Goal: Task Accomplishment & Management: Manage account settings

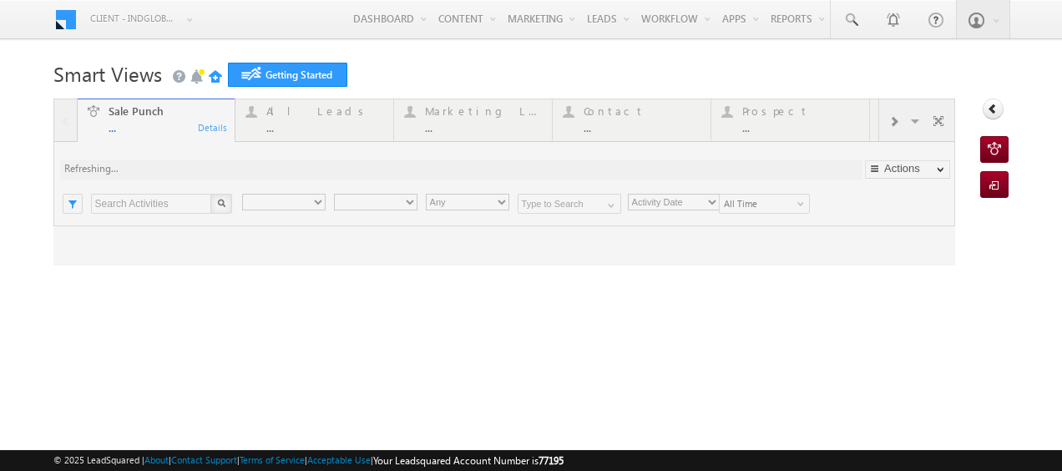
type input "Any Owner"
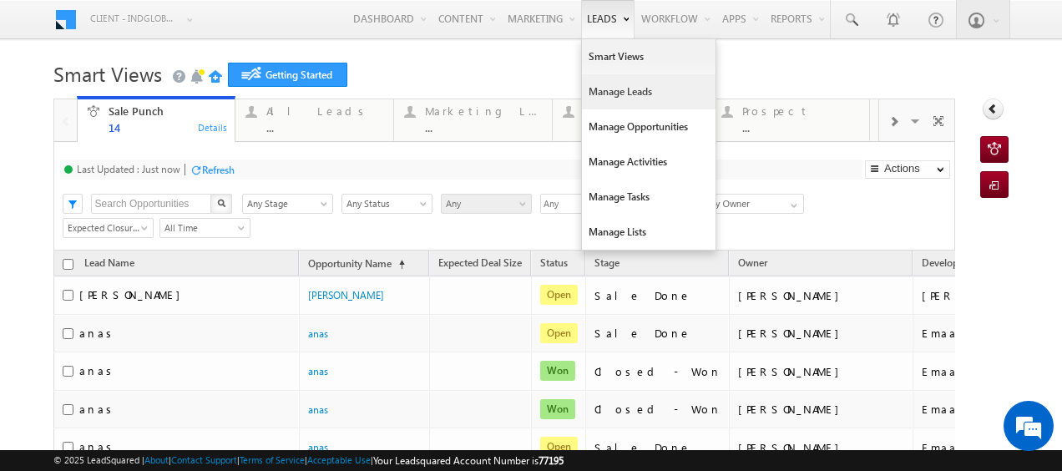
click at [606, 94] on link "Manage Leads" at bounding box center [649, 91] width 134 height 35
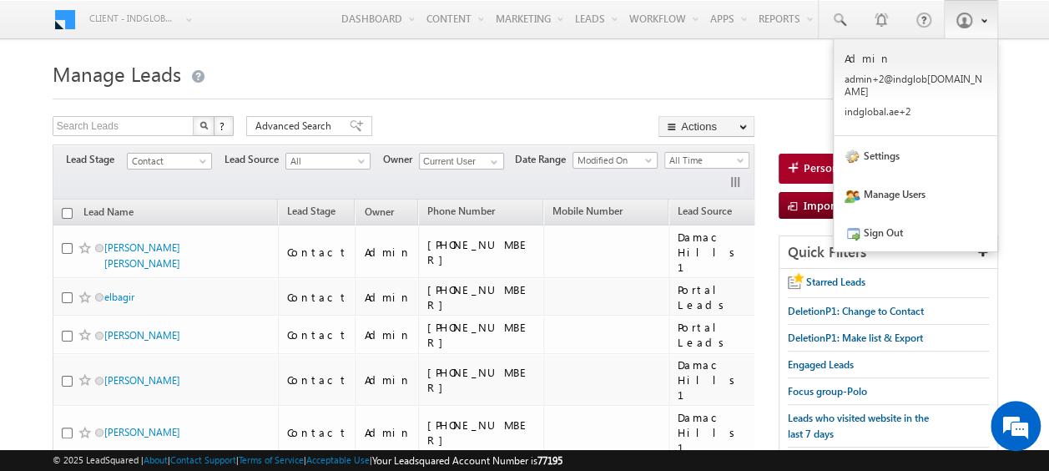
click at [982, 25] on span at bounding box center [981, 20] width 12 height 14
click at [907, 136] on link "Settings" at bounding box center [916, 155] width 164 height 38
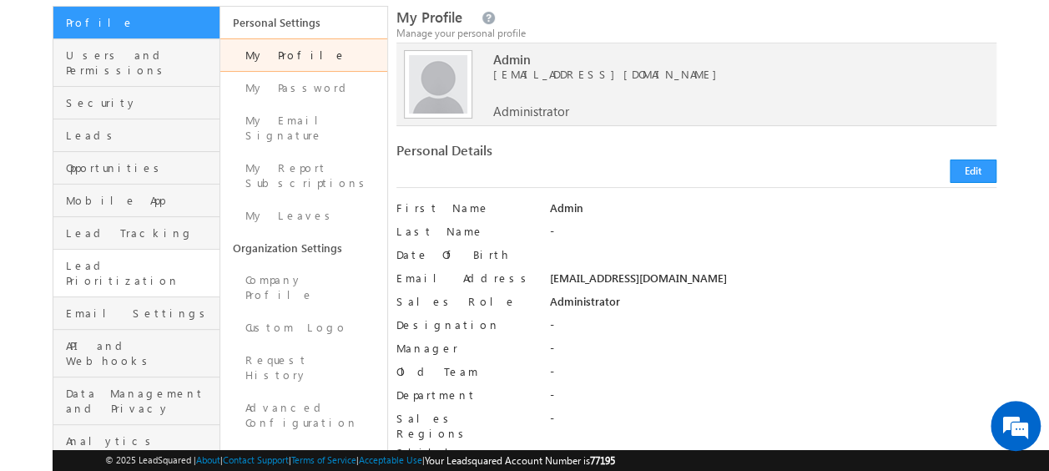
scroll to position [111, 0]
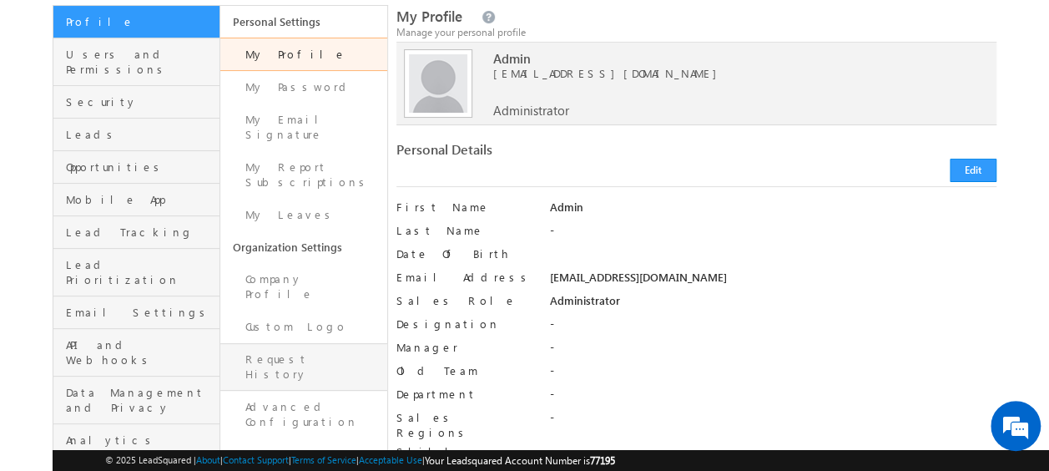
click at [306, 343] on link "Request History" at bounding box center [303, 367] width 167 height 48
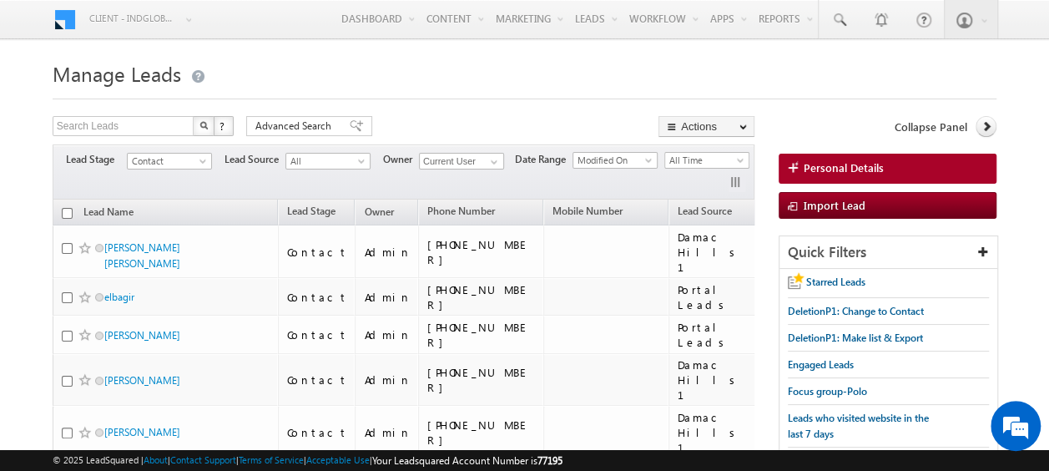
click at [63, 210] on input "checkbox" at bounding box center [67, 213] width 11 height 11
checkbox input "true"
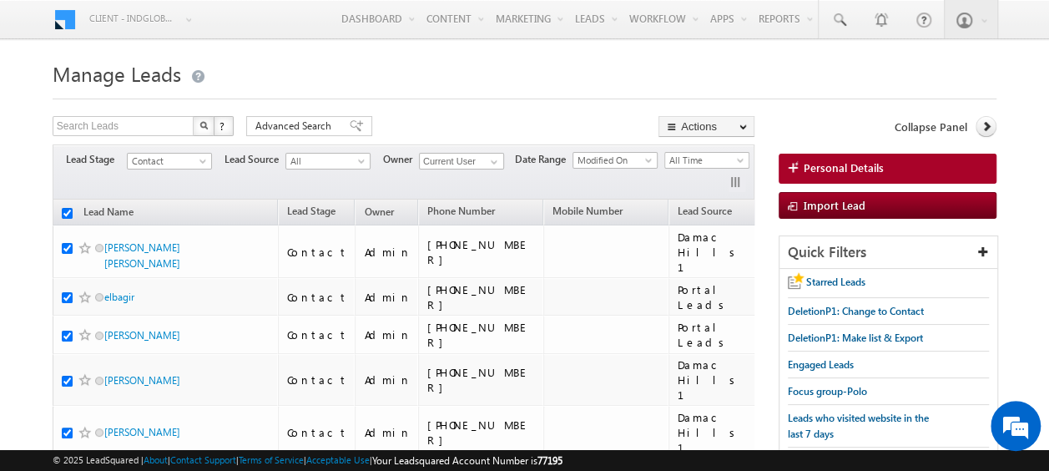
checkbox input "true"
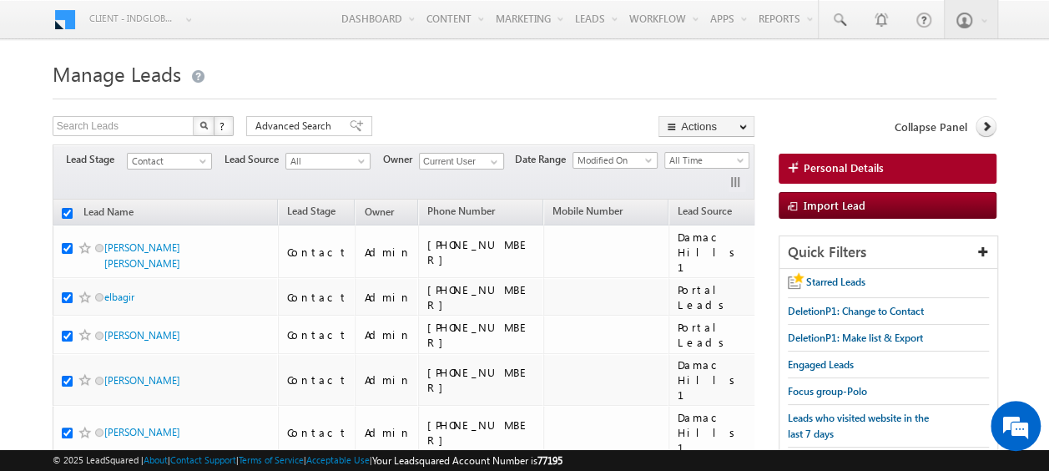
checkbox input "true"
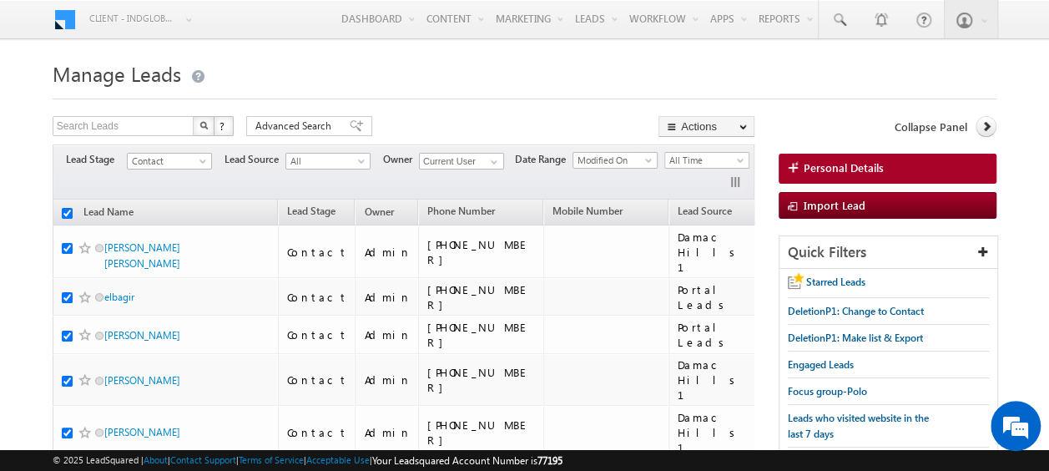
checkbox input "true"
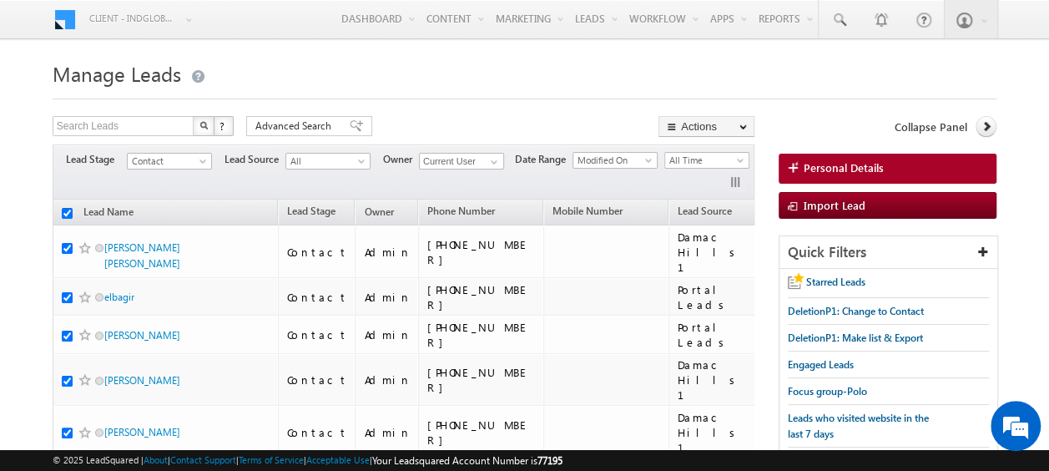
checkbox input "true"
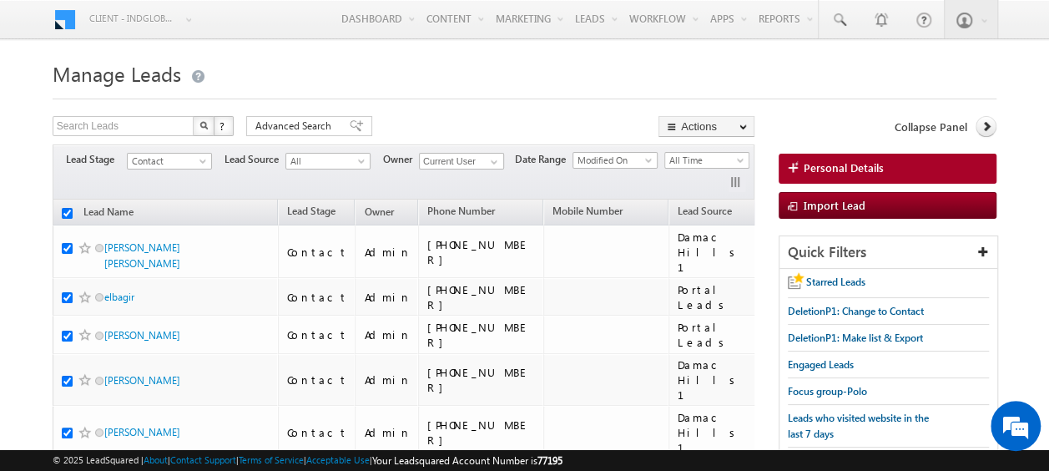
checkbox input "true"
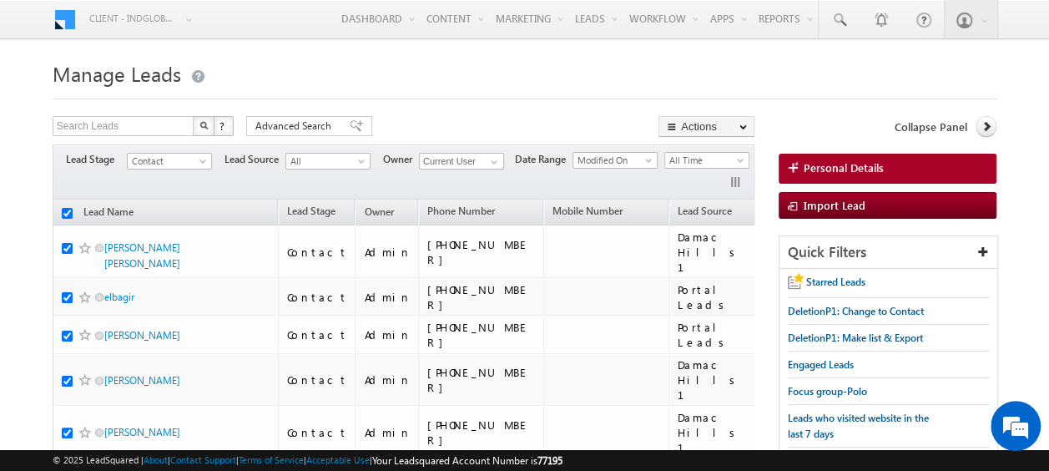
checkbox input "true"
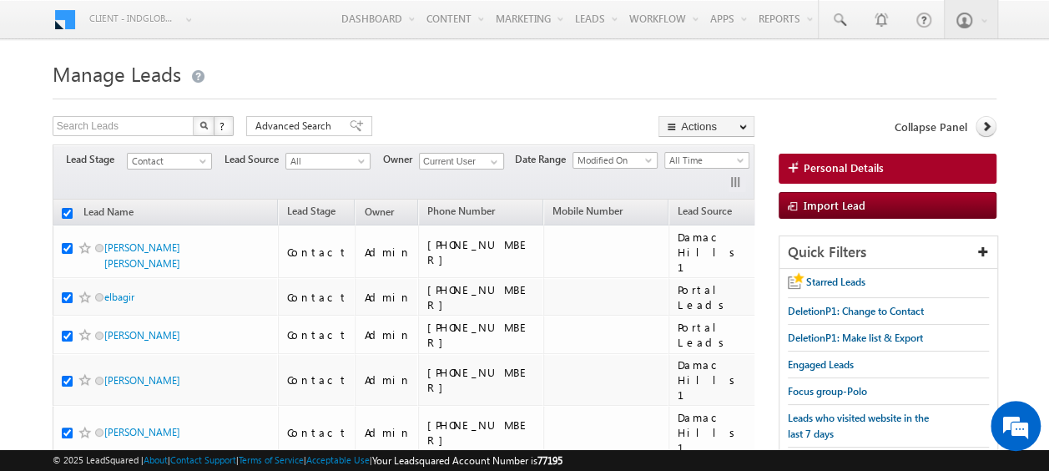
checkbox input "true"
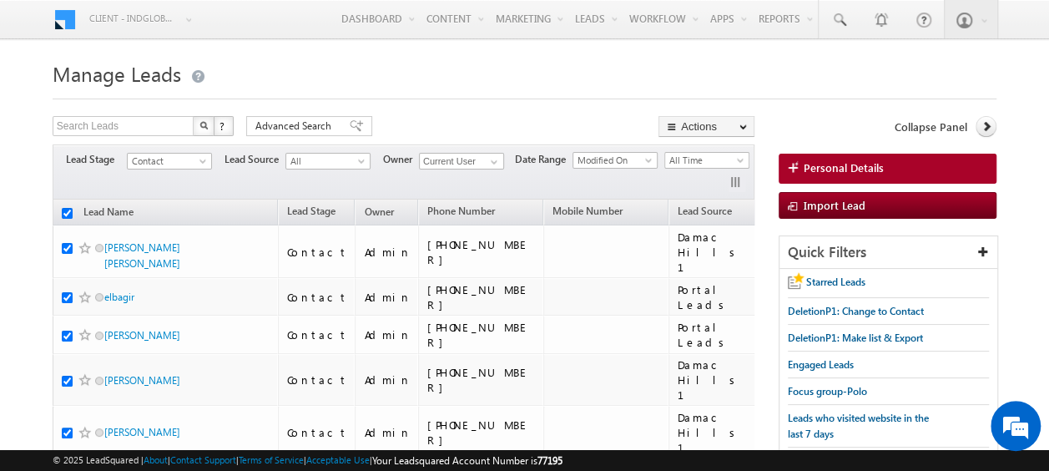
checkbox input "true"
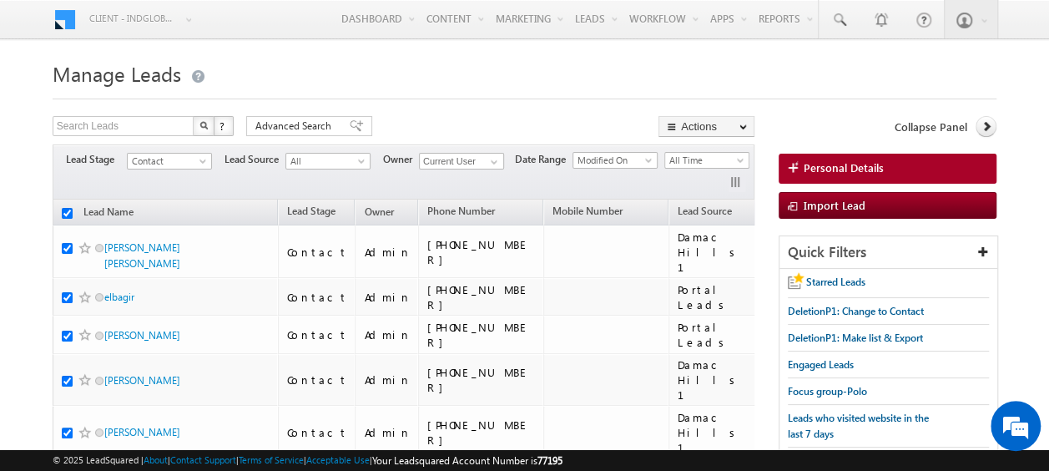
checkbox input "true"
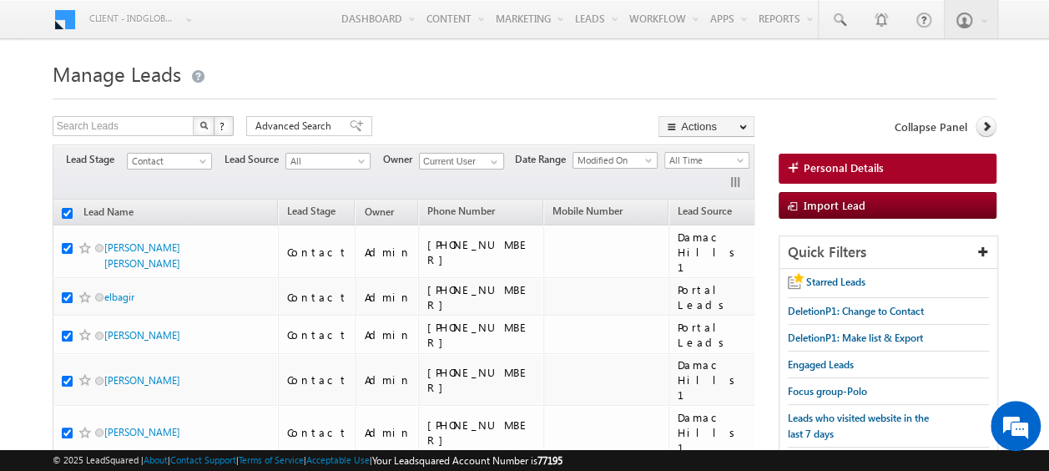
checkbox input "true"
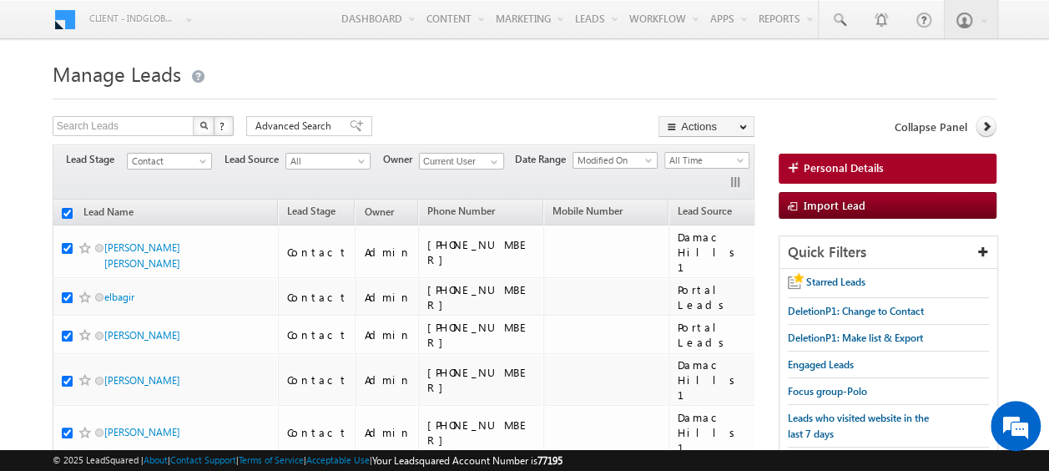
checkbox input "true"
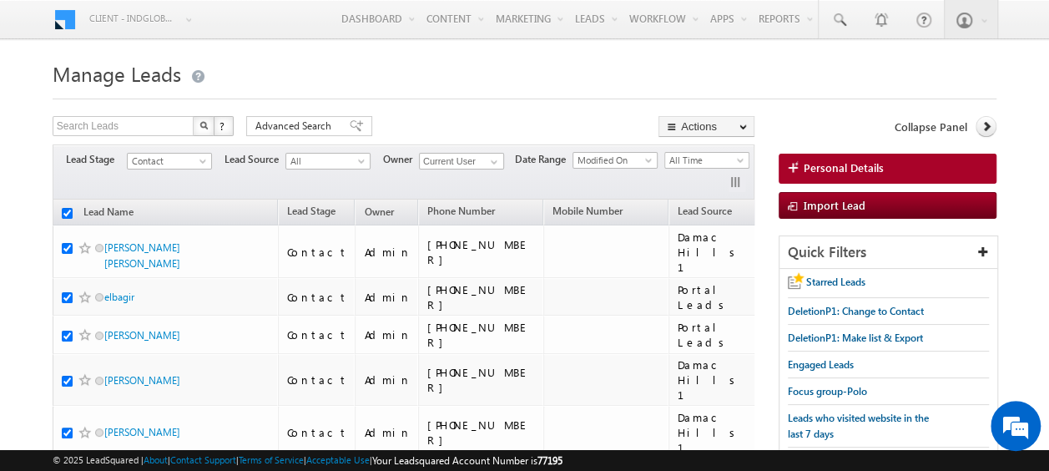
checkbox input "true"
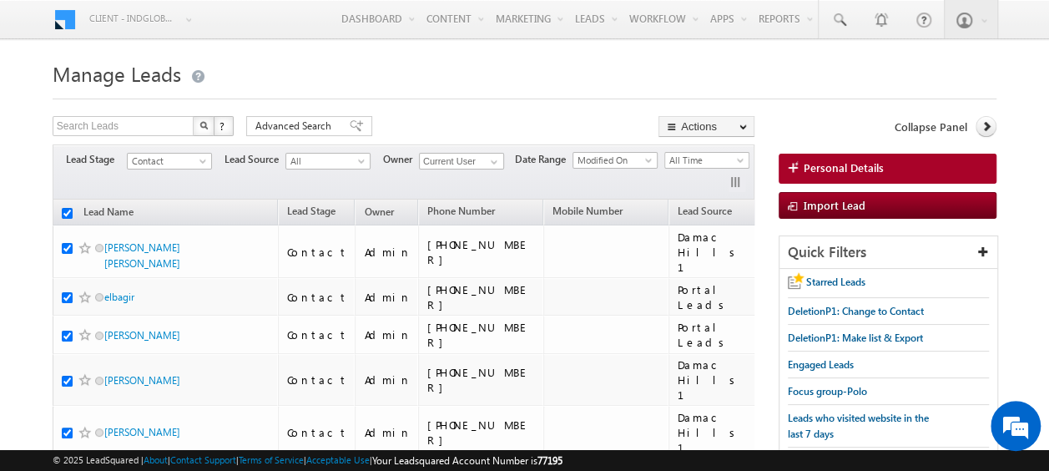
checkbox input "true"
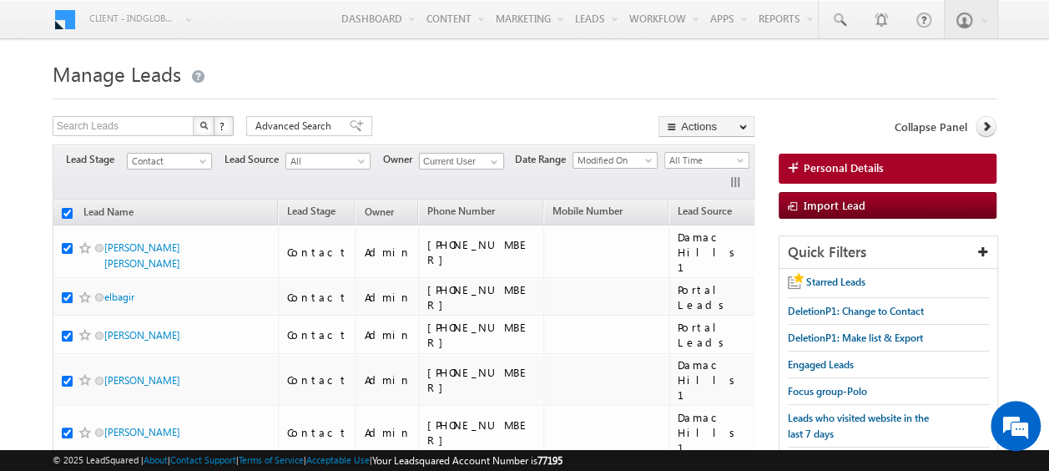
checkbox input "true"
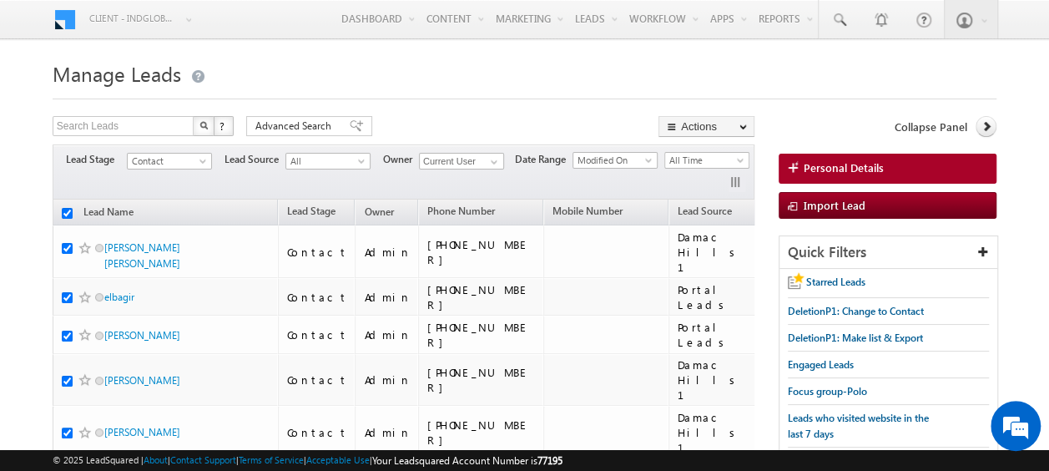
checkbox input "true"
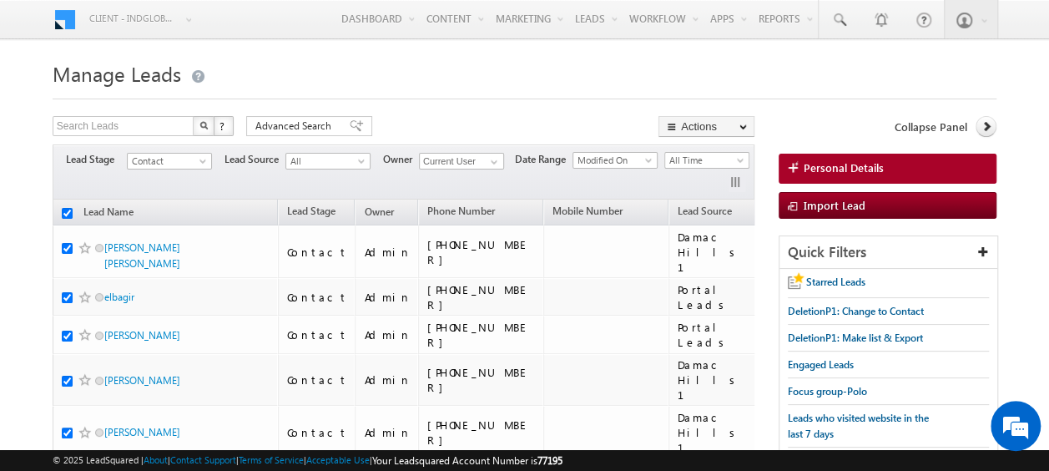
checkbox input "true"
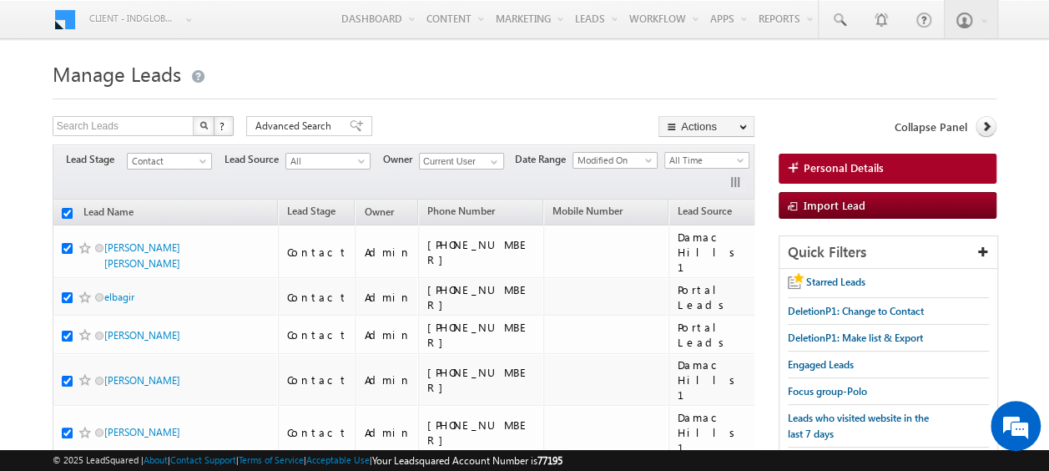
checkbox input "true"
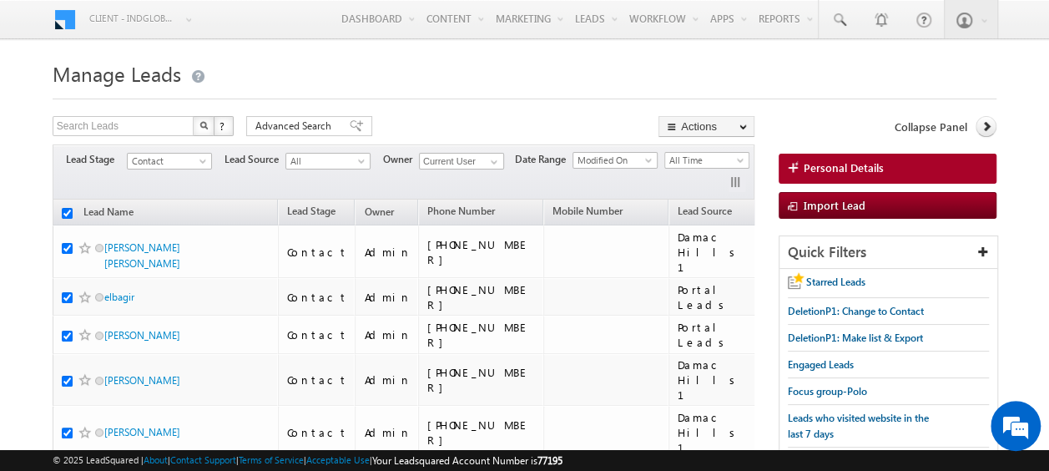
checkbox input "true"
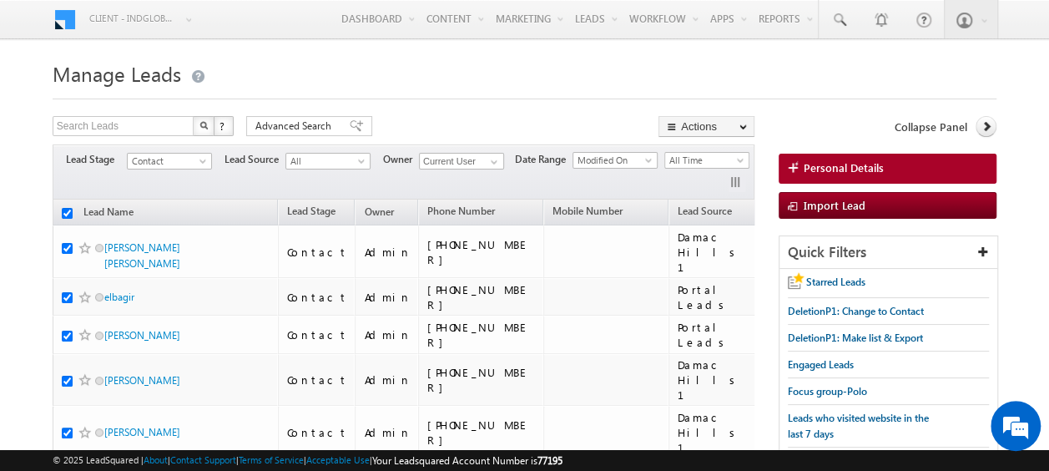
checkbox input "true"
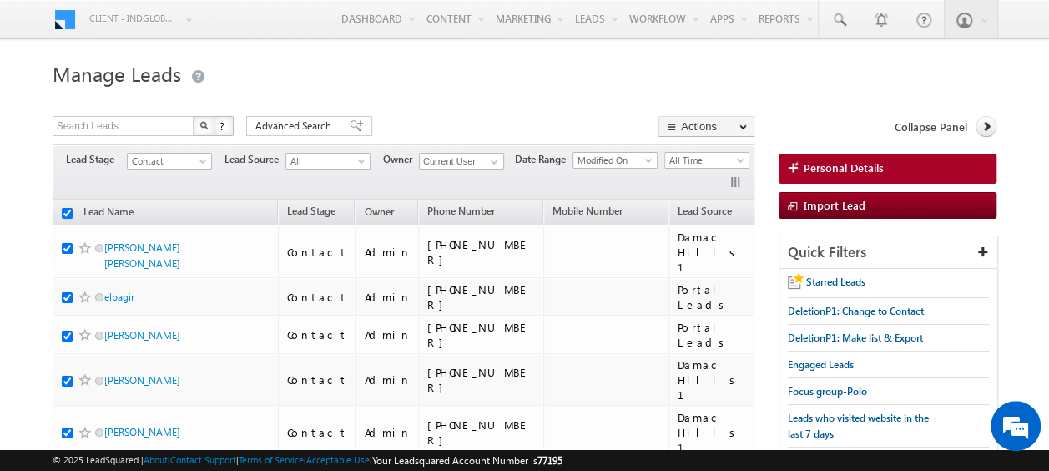
checkbox input "true"
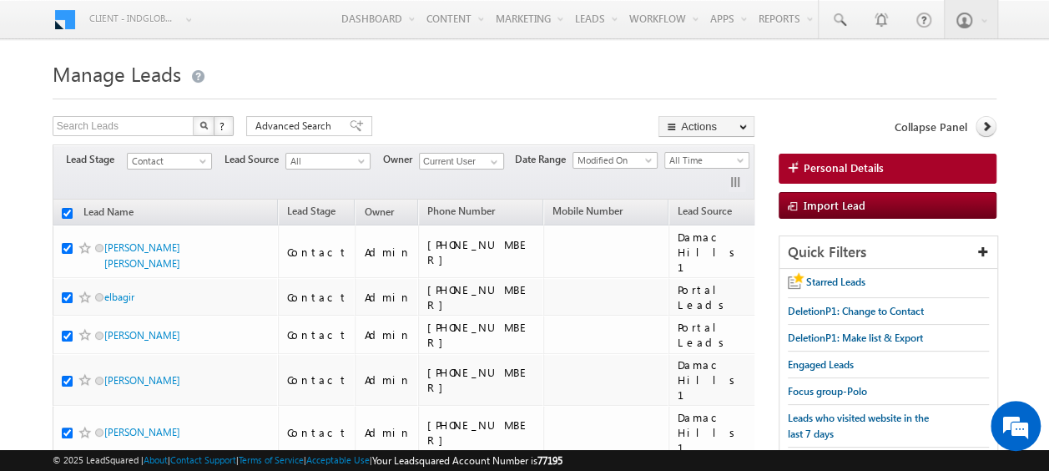
checkbox input "true"
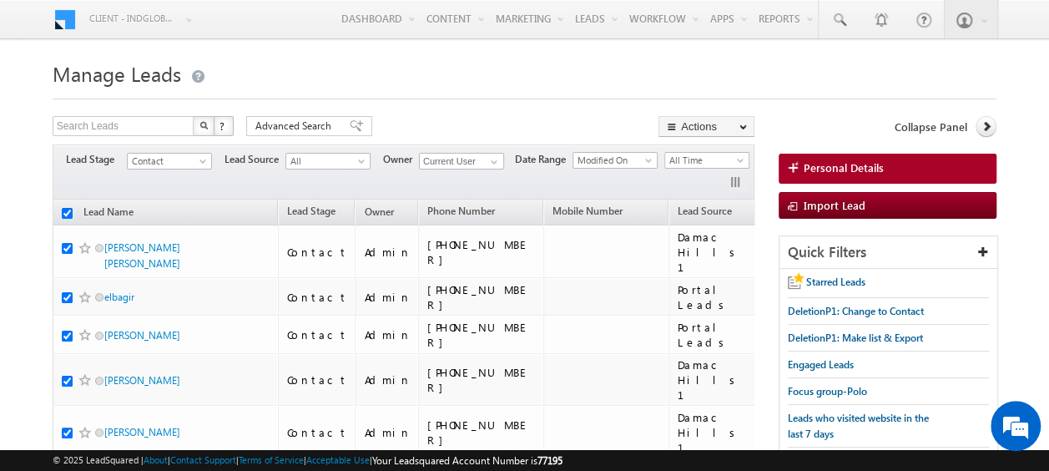
checkbox input "true"
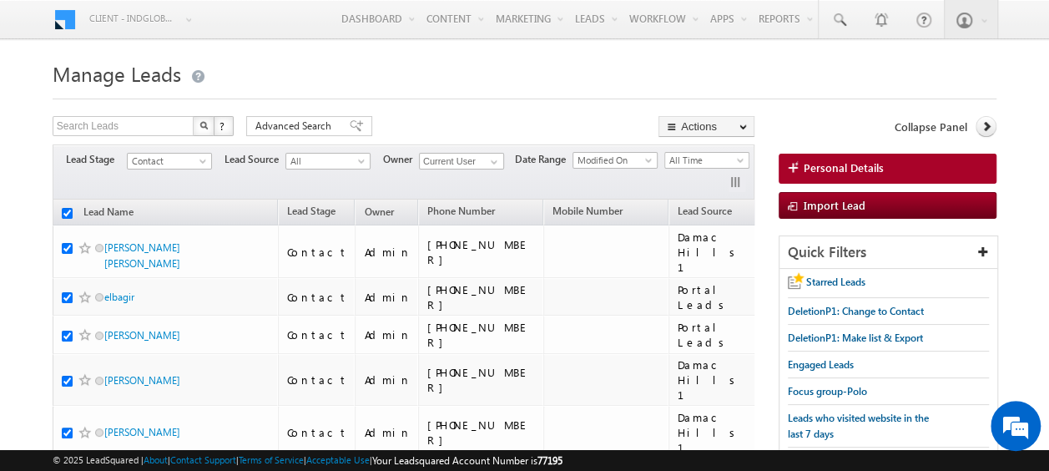
checkbox input "true"
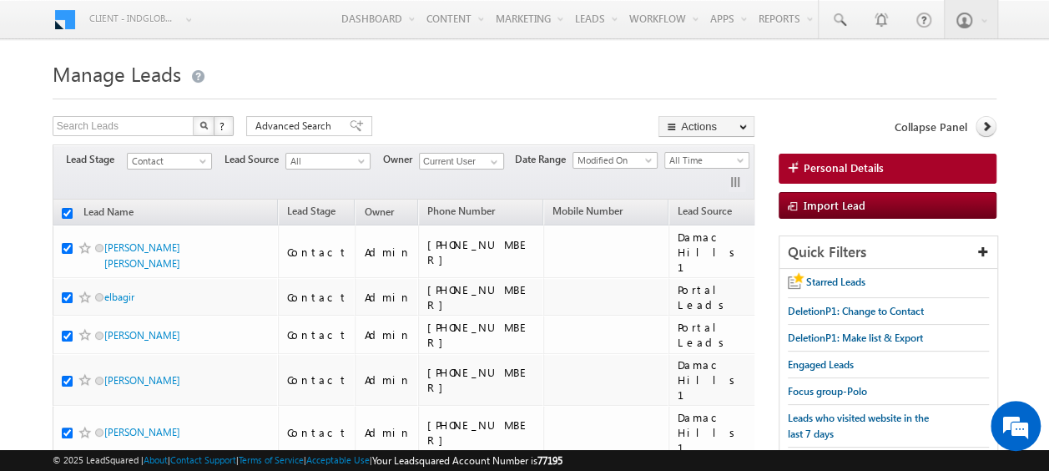
checkbox input "true"
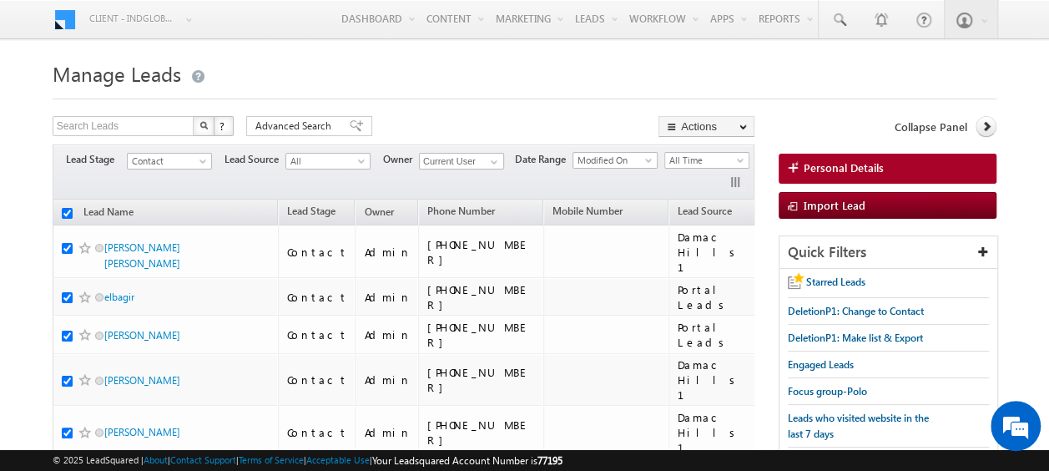
checkbox input "true"
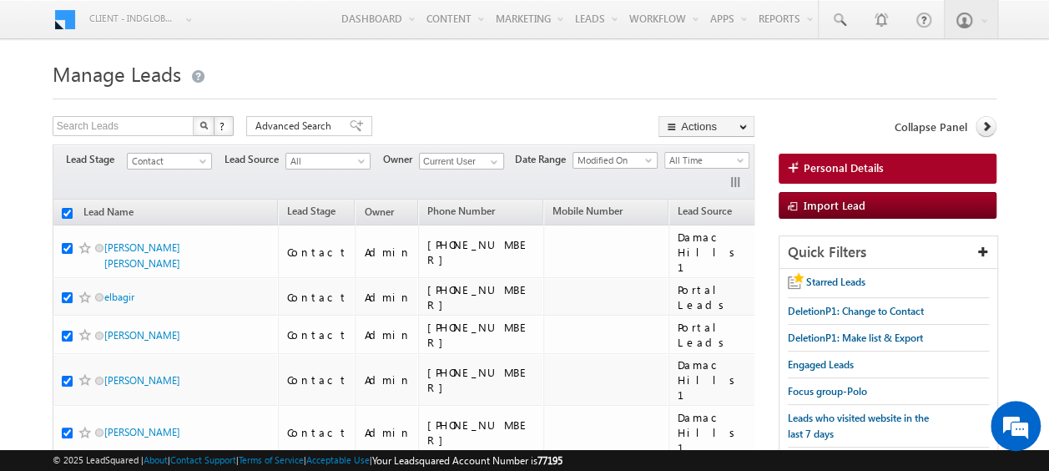
checkbox input "true"
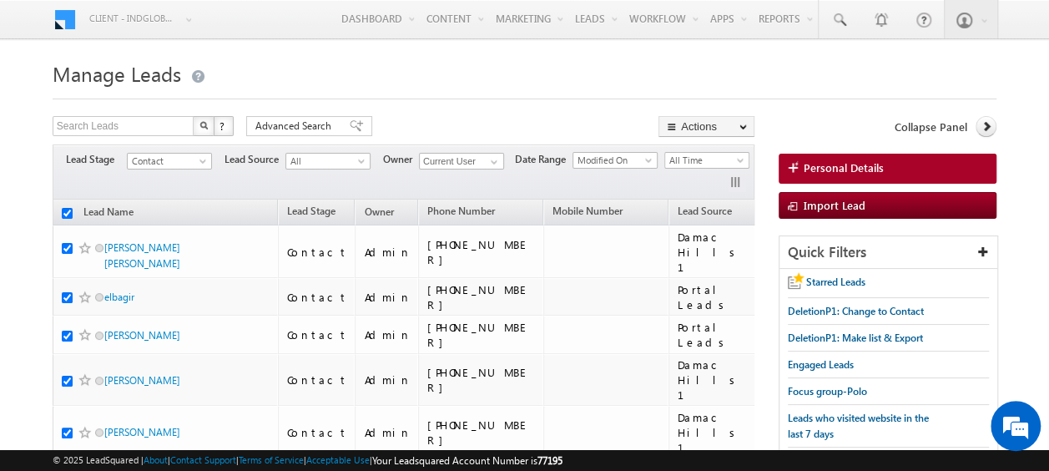
checkbox input "true"
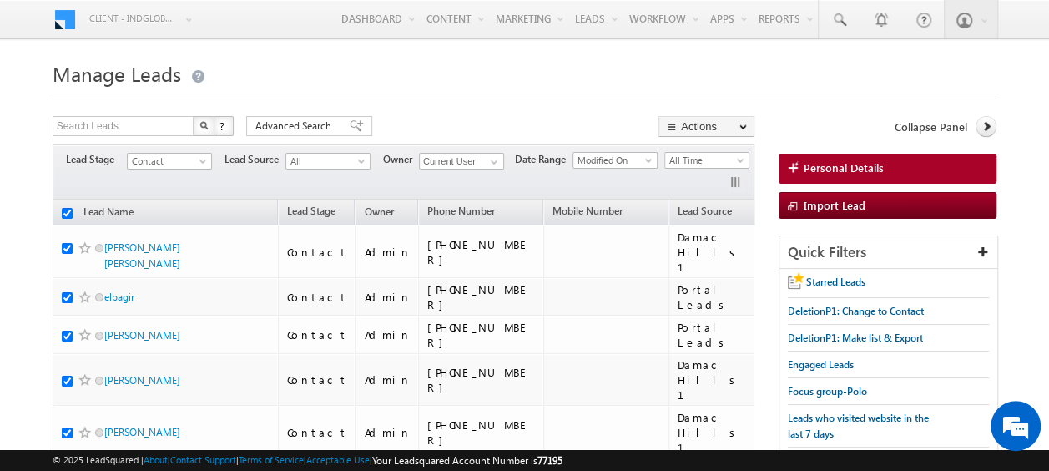
checkbox input "true"
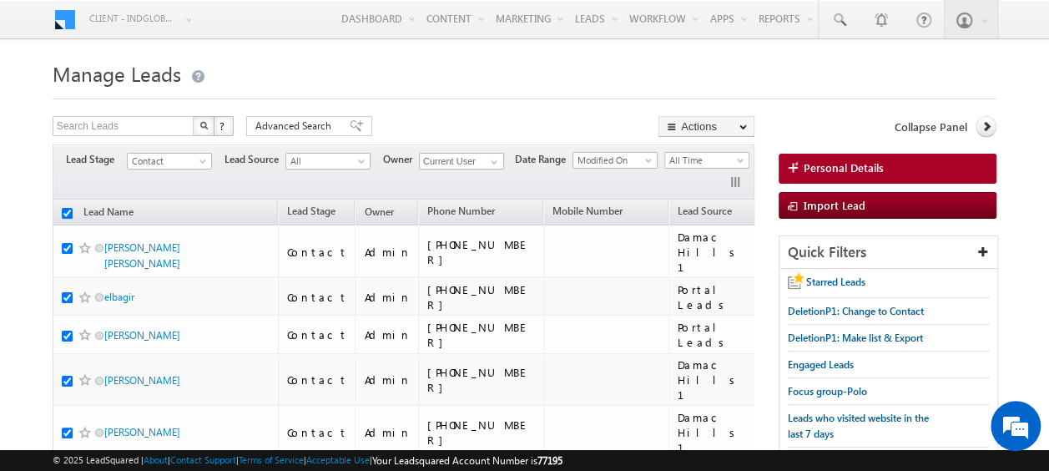
checkbox input "true"
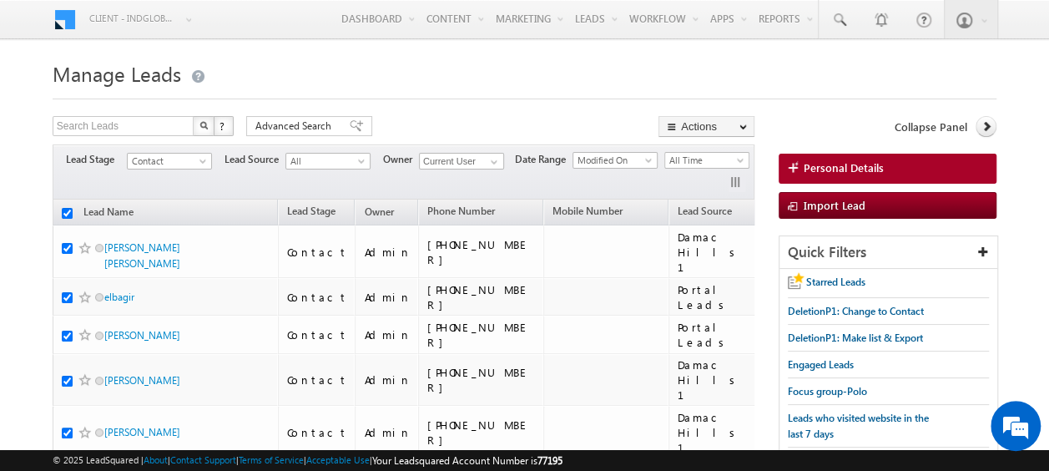
checkbox input "true"
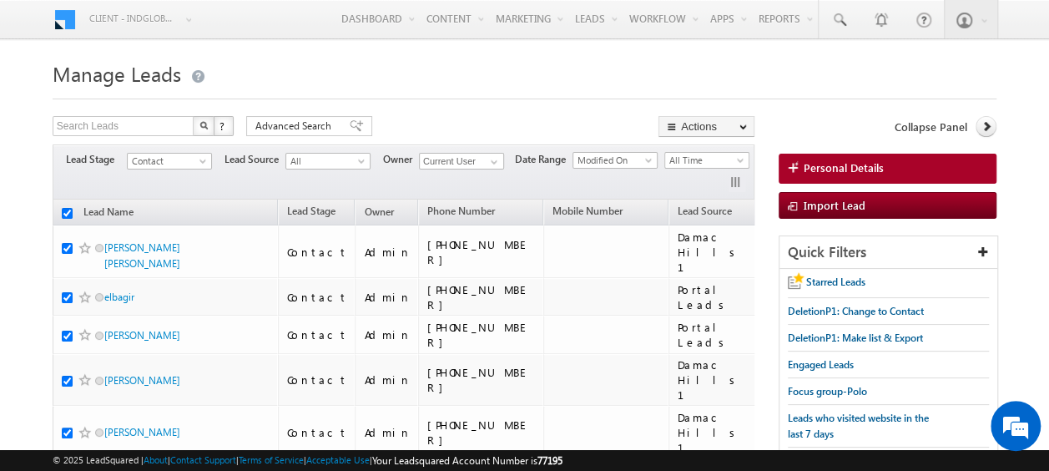
checkbox input "true"
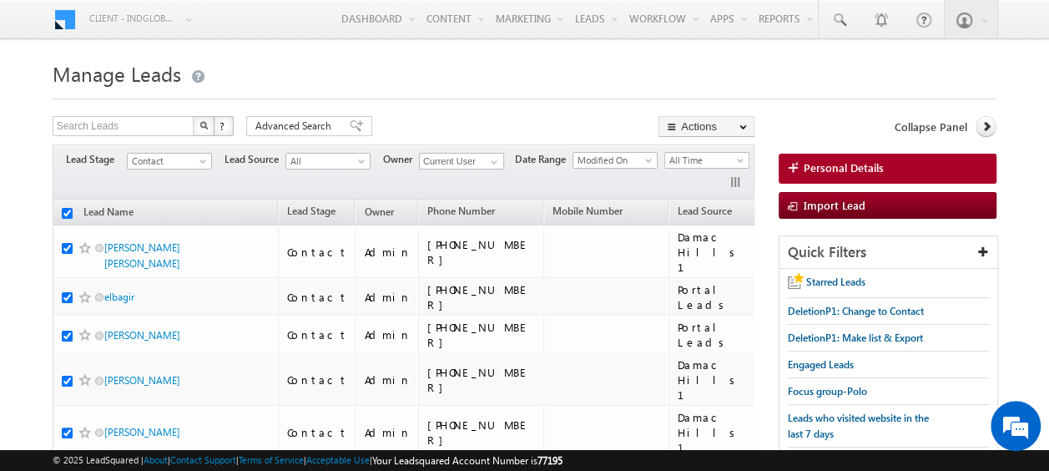
checkbox input "true"
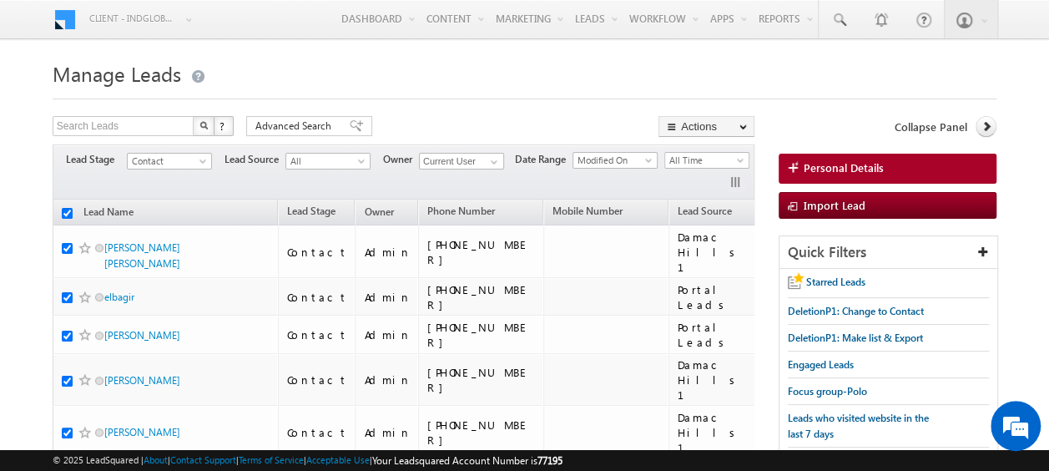
checkbox input "true"
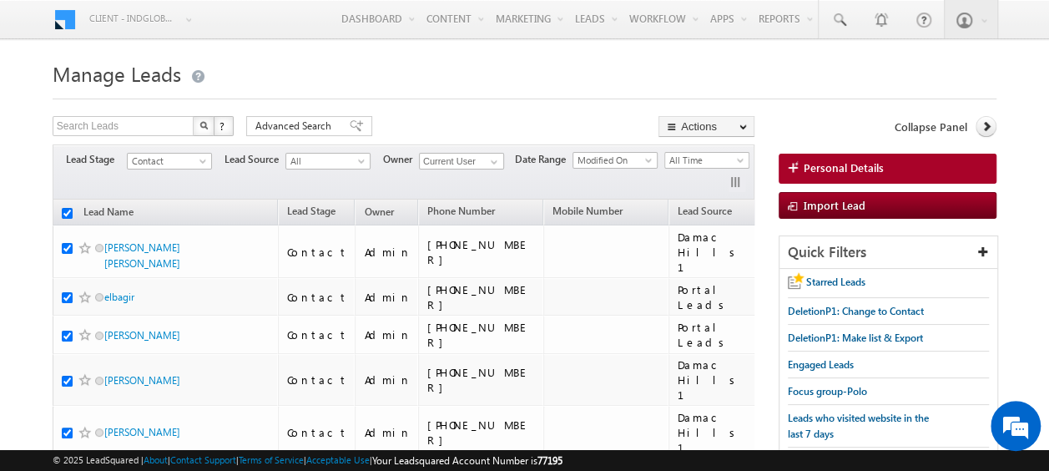
checkbox input "true"
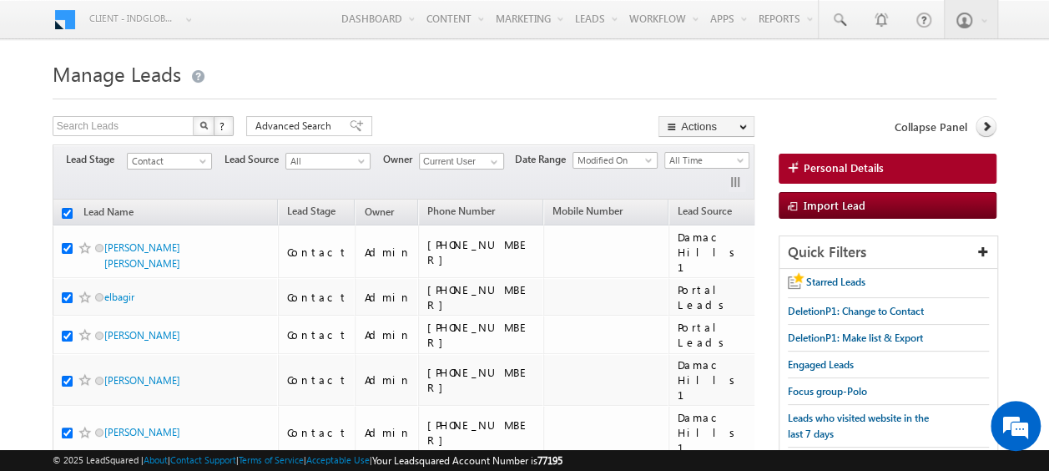
checkbox input "true"
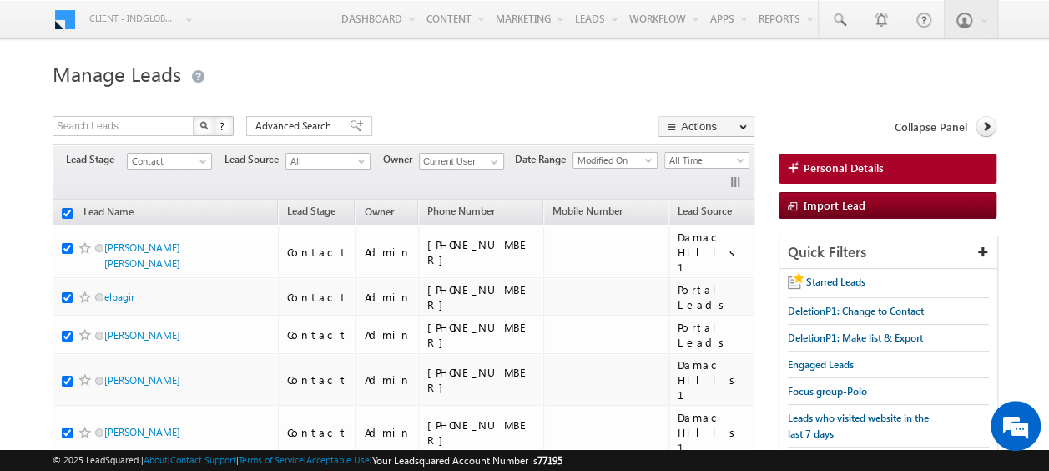
checkbox input "true"
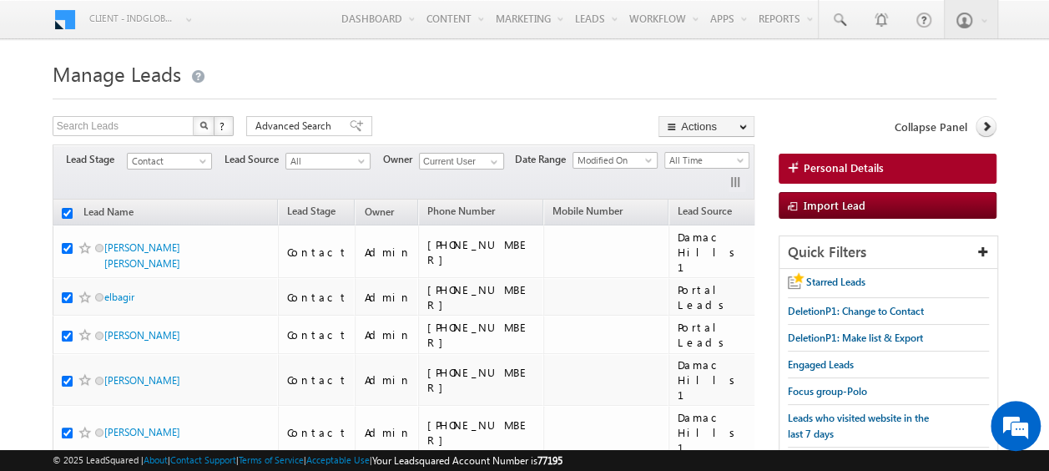
checkbox input "true"
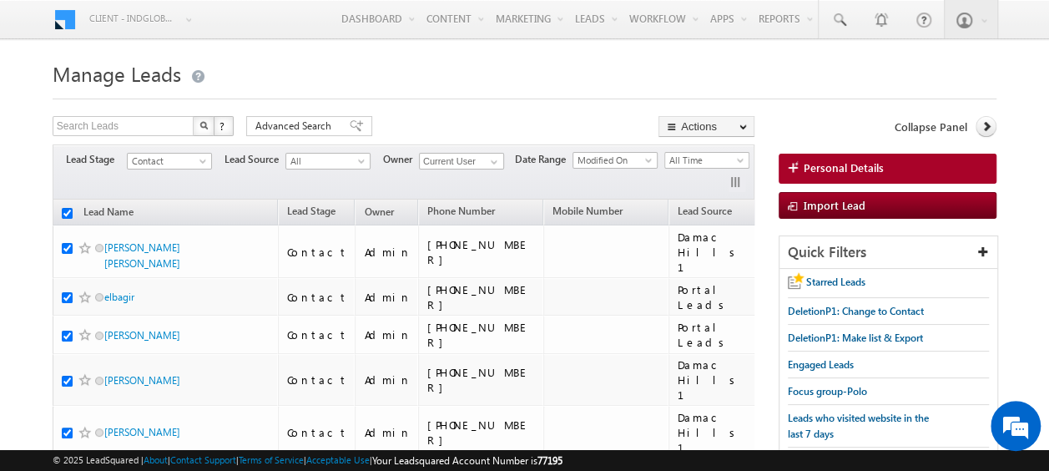
checkbox input "true"
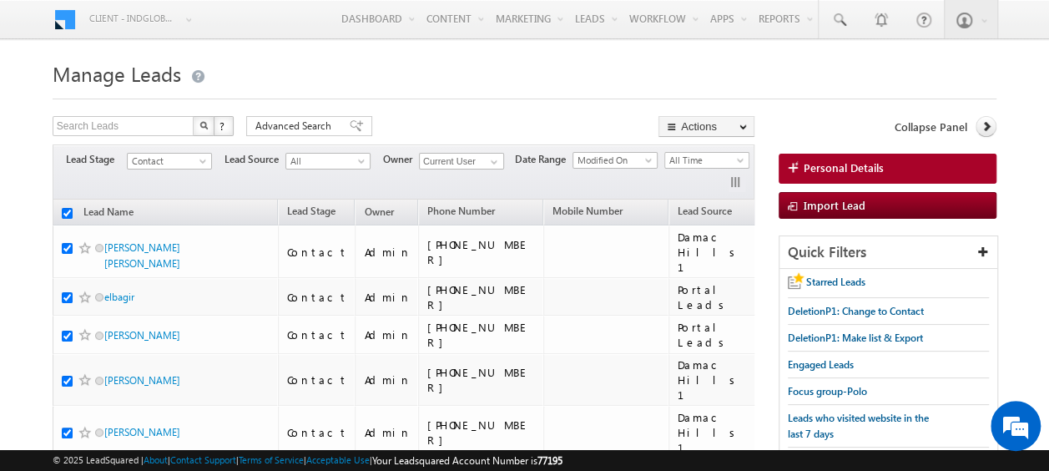
checkbox input "true"
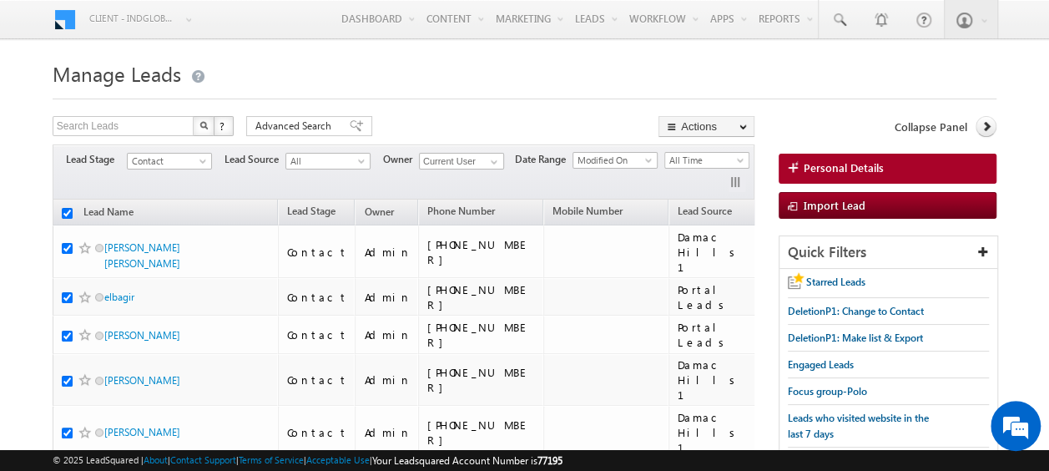
checkbox input "true"
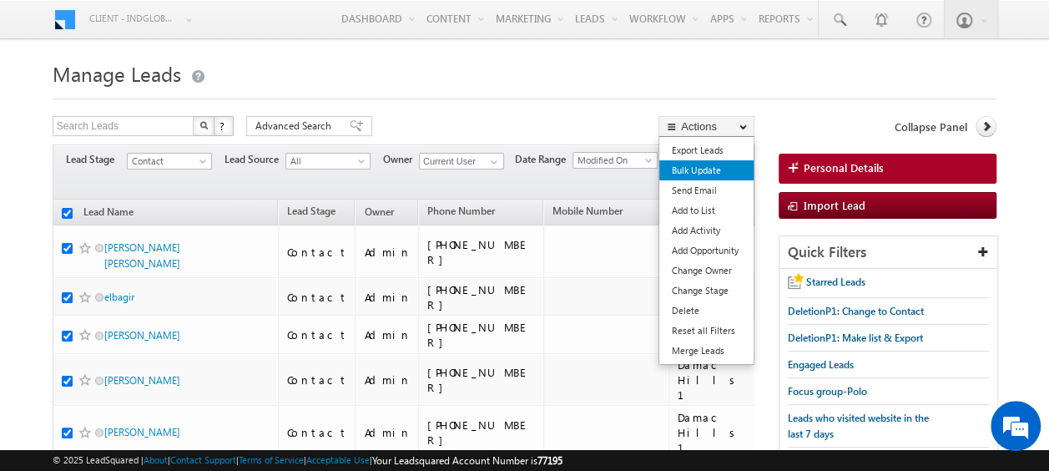
click at [706, 170] on link "Bulk Update" at bounding box center [706, 170] width 94 height 20
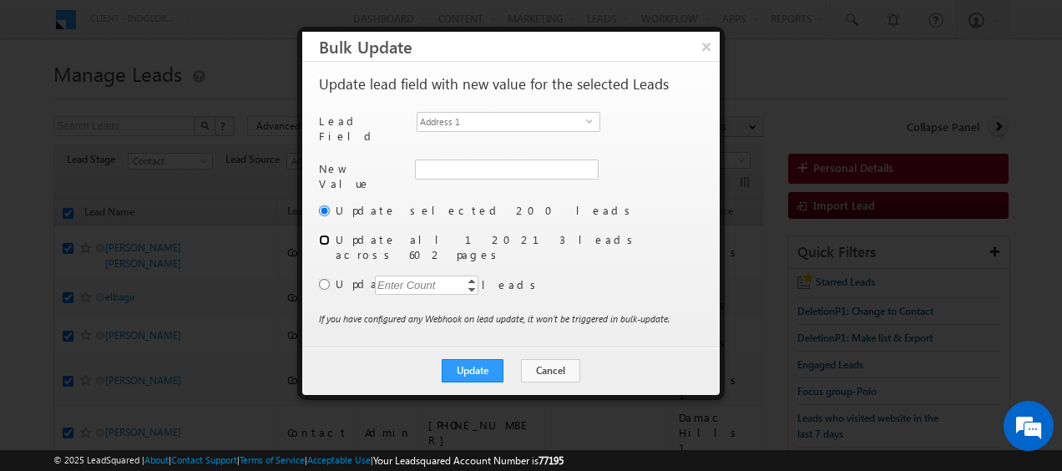
click at [324, 235] on input "radio" at bounding box center [324, 240] width 11 height 11
click at [590, 117] on span "select" at bounding box center [592, 121] width 13 height 8
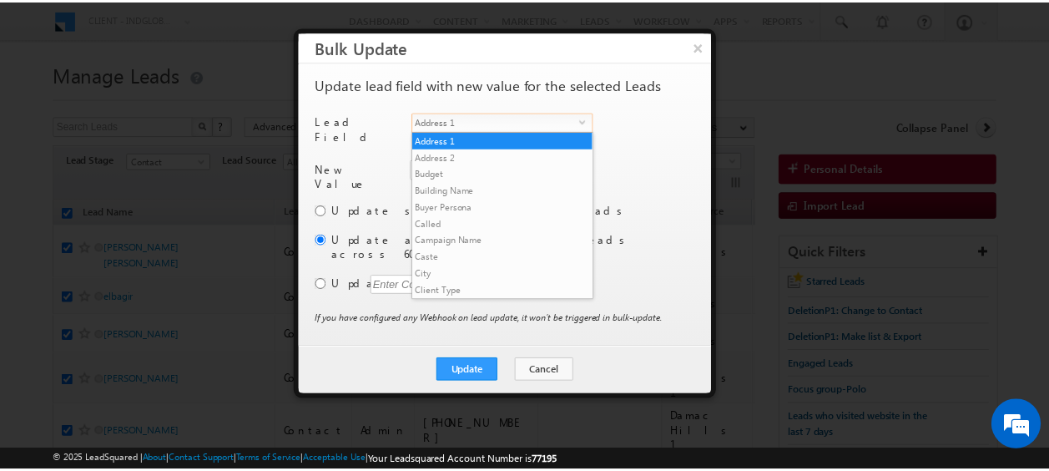
scroll to position [652, 0]
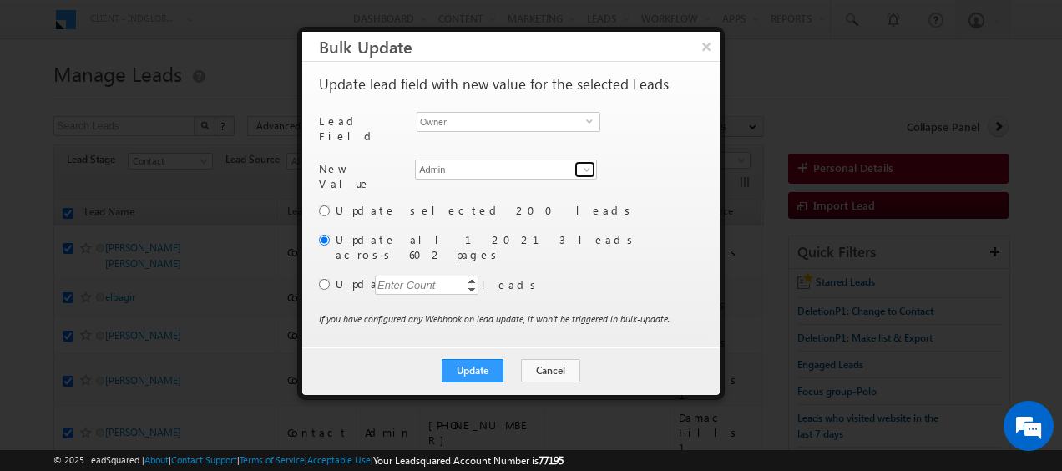
click at [585, 164] on span at bounding box center [586, 169] width 13 height 13
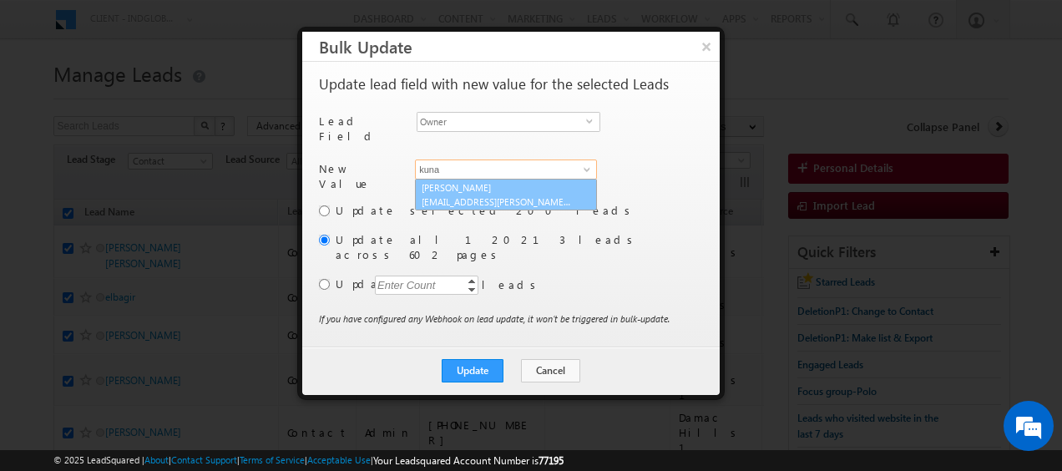
click at [501, 184] on link "Kunal Sehrawat kunal.sehrawat@indglobal.ae" at bounding box center [506, 195] width 182 height 32
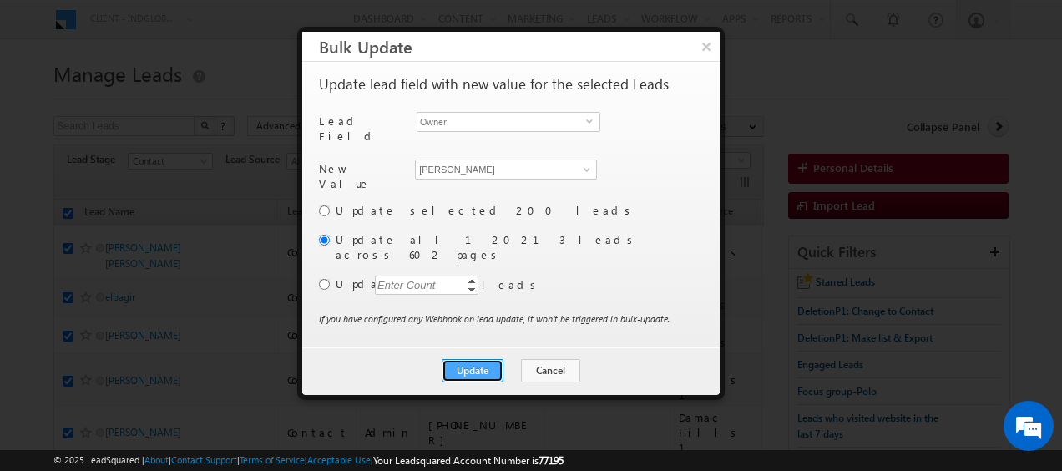
click at [467, 359] on button "Update" at bounding box center [473, 370] width 62 height 23
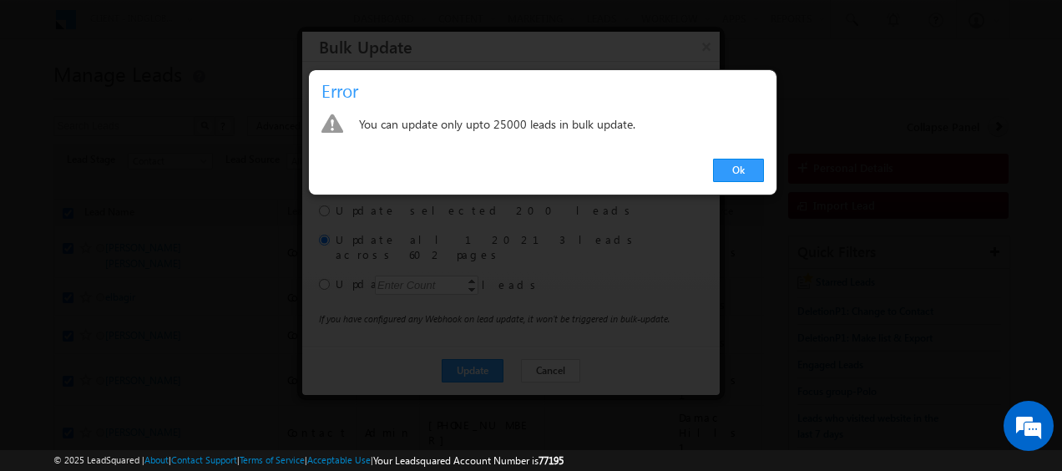
drag, startPoint x: 725, startPoint y: 169, endPoint x: 663, endPoint y: 220, distance: 80.6
click at [725, 169] on link "Ok" at bounding box center [738, 170] width 51 height 23
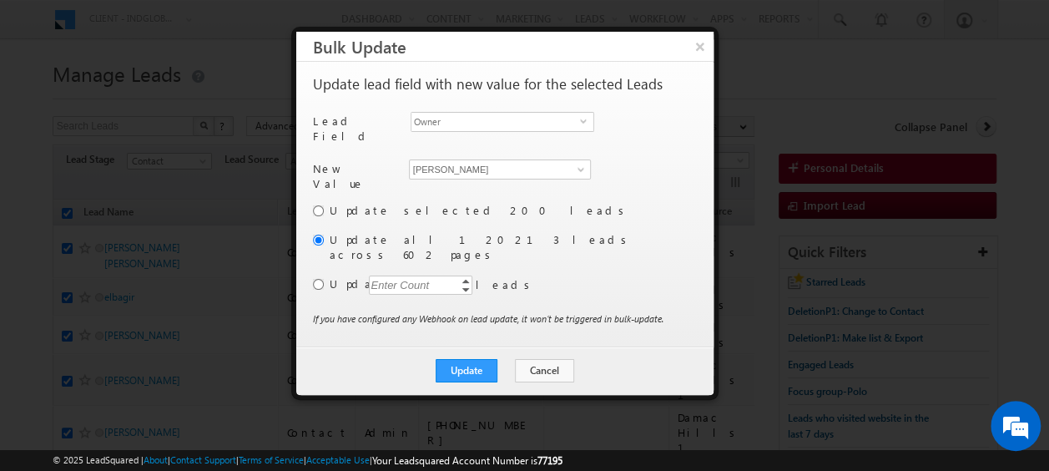
click at [399, 275] on div "Enter Count" at bounding box center [400, 284] width 63 height 19
click at [321, 279] on input "radio" at bounding box center [318, 284] width 11 height 11
click at [479, 359] on button "Update" at bounding box center [467, 370] width 62 height 23
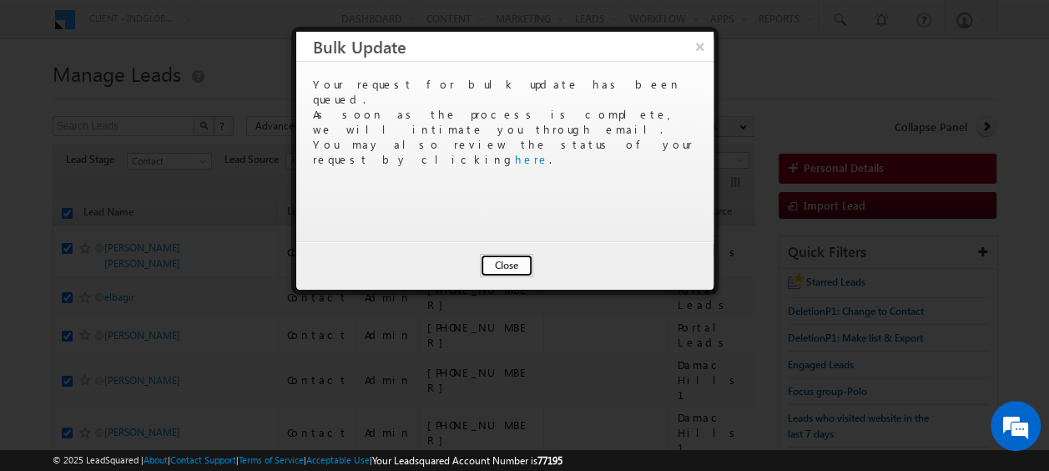
click at [504, 267] on button "Close" at bounding box center [506, 265] width 53 height 23
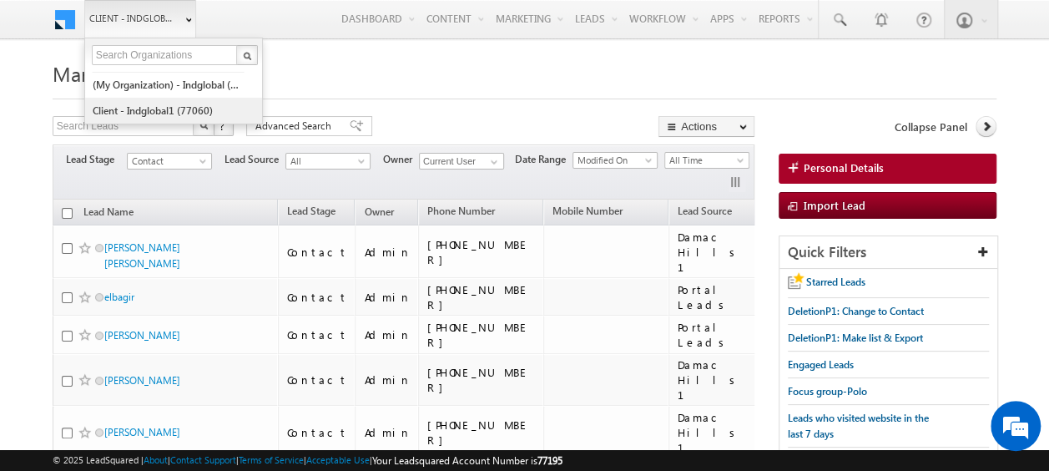
click at [156, 104] on link "Client - indglobal1 (77060)" at bounding box center [168, 111] width 153 height 26
